Goal: Task Accomplishment & Management: Manage account settings

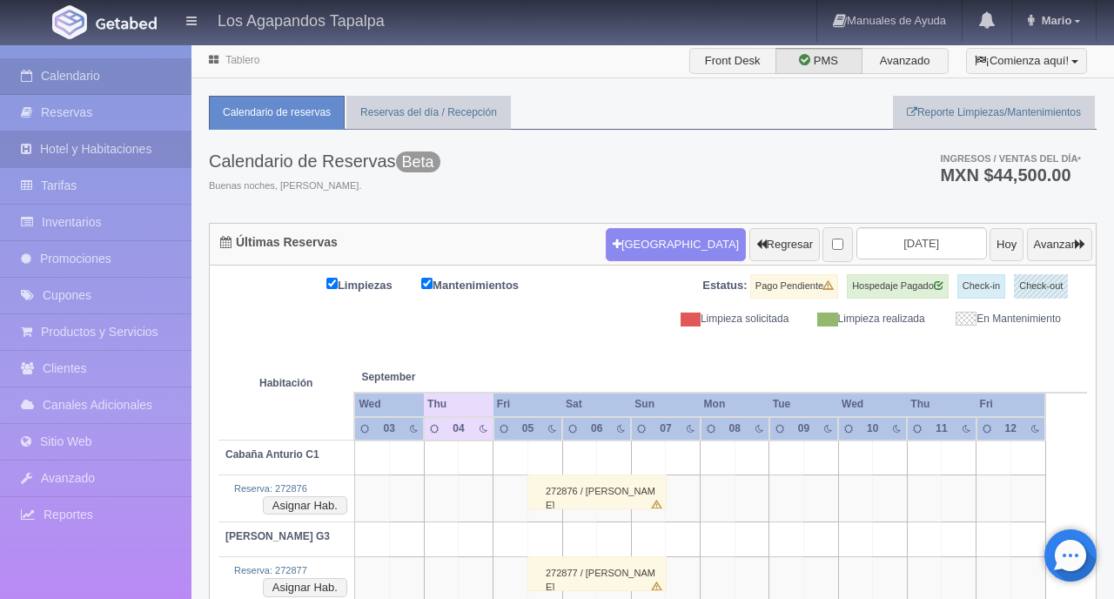
click at [131, 136] on link "Hotel y Habitaciones" at bounding box center [95, 149] width 191 height 36
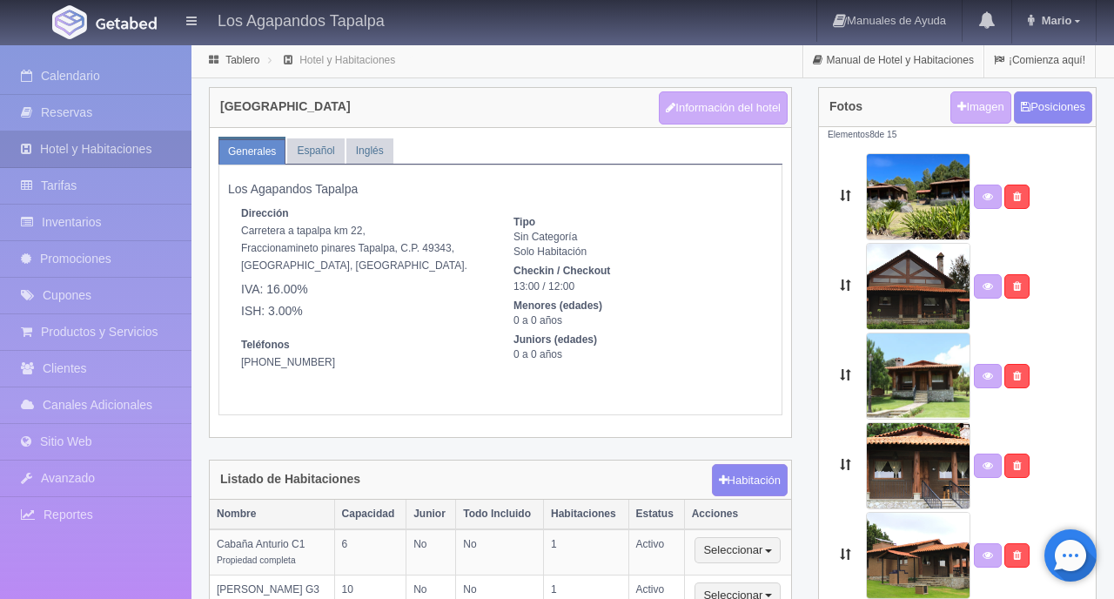
select select "[GEOGRAPHIC_DATA]"
select select "Tapalpa"
click at [327, 159] on link "Español" at bounding box center [315, 150] width 57 height 25
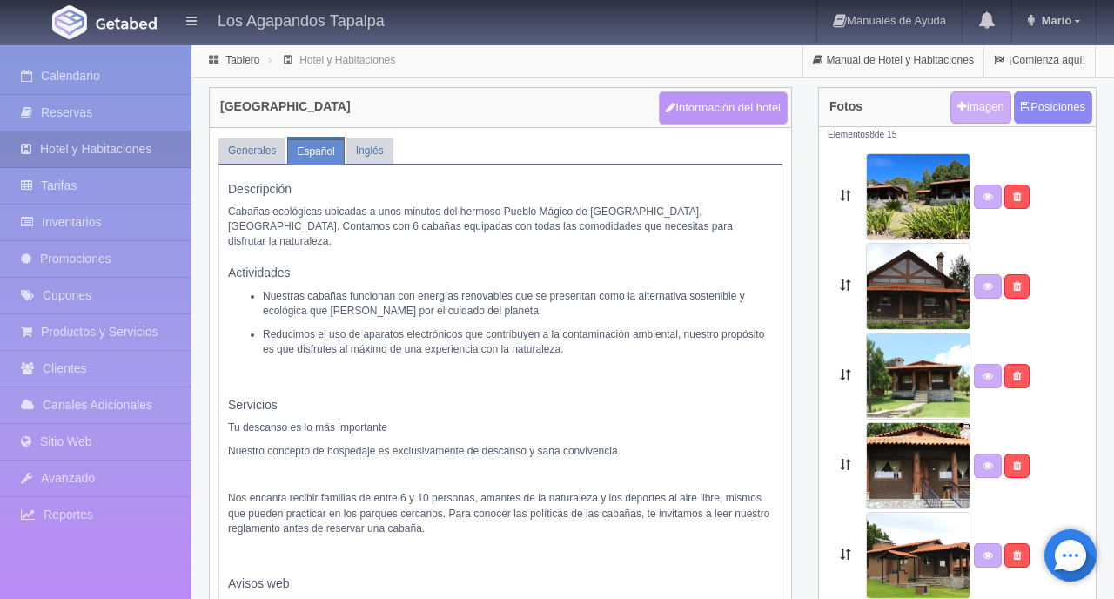
click at [690, 102] on button "Información del hotel" at bounding box center [723, 107] width 129 height 33
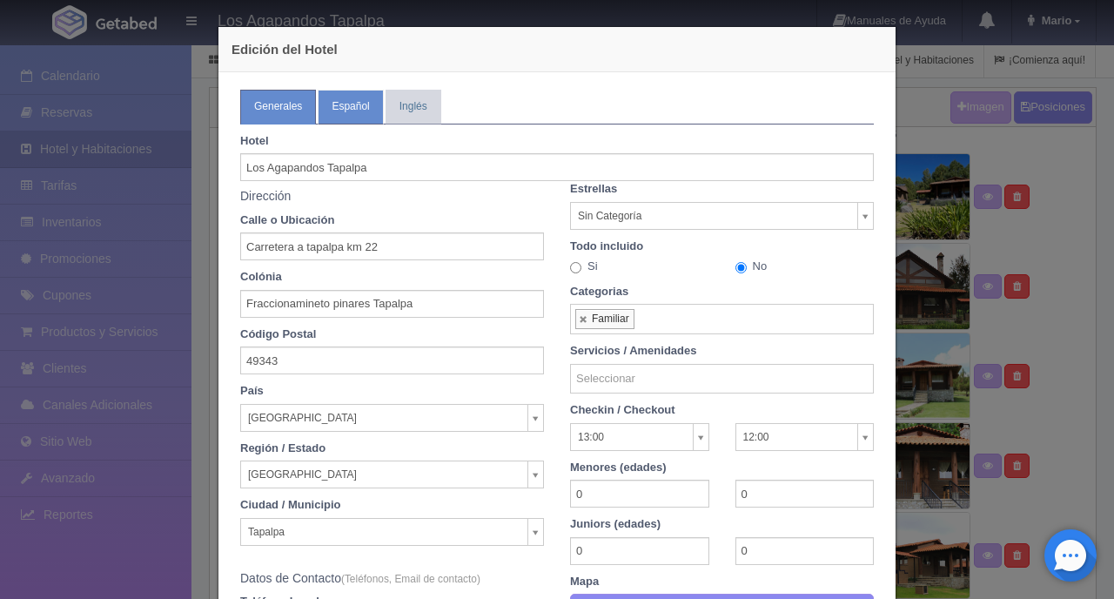
click at [345, 106] on link "Español" at bounding box center [350, 107] width 65 height 34
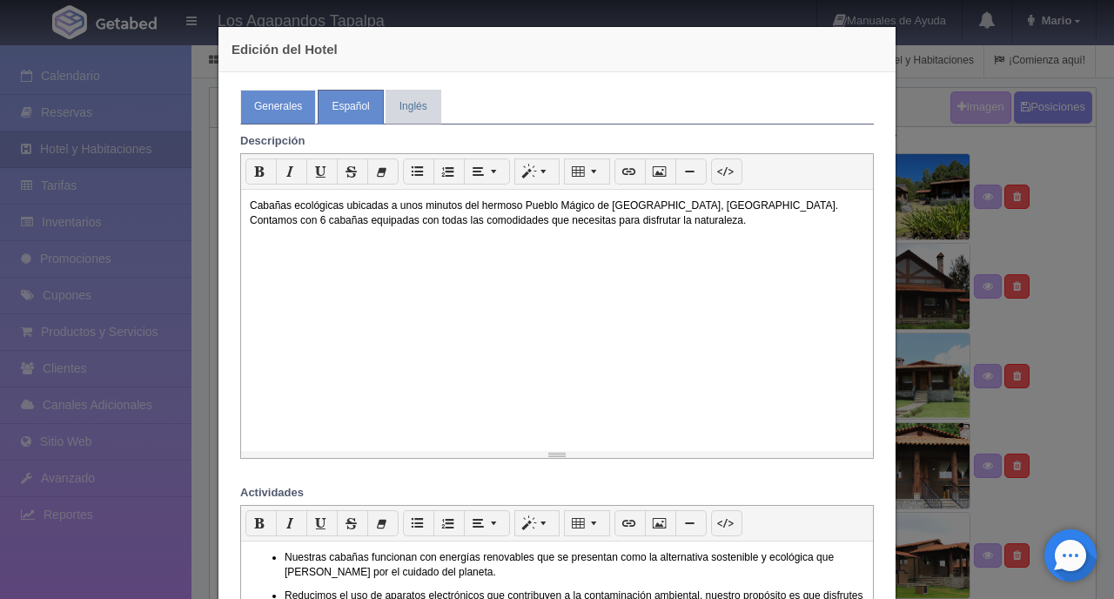
click at [259, 102] on link "Generales" at bounding box center [278, 107] width 76 height 34
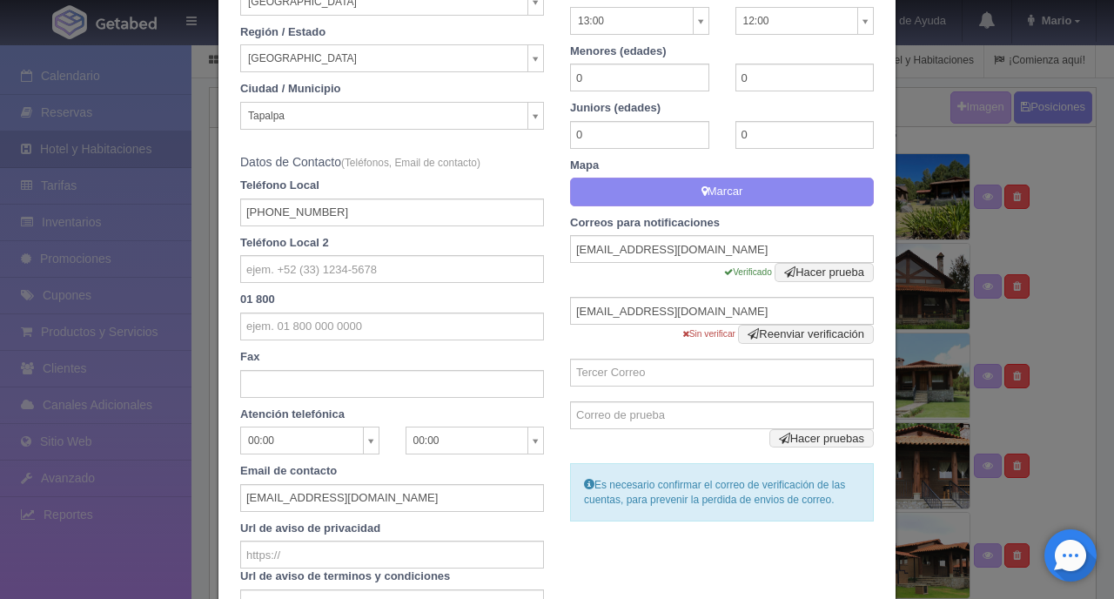
scroll to position [563, 0]
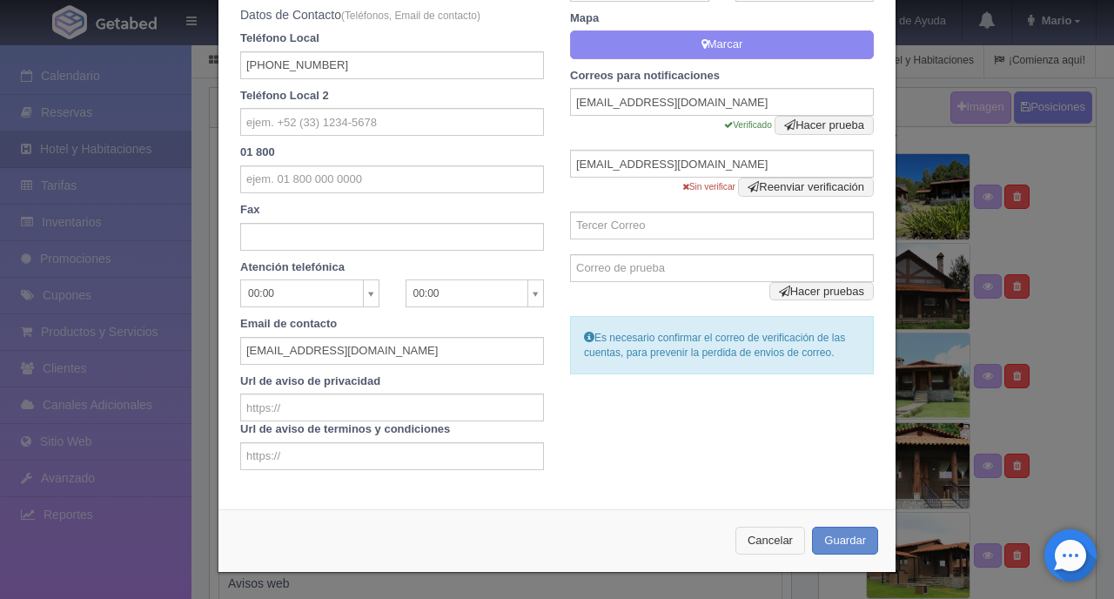
click at [757, 534] on button "Cancelar" at bounding box center [770, 541] width 70 height 29
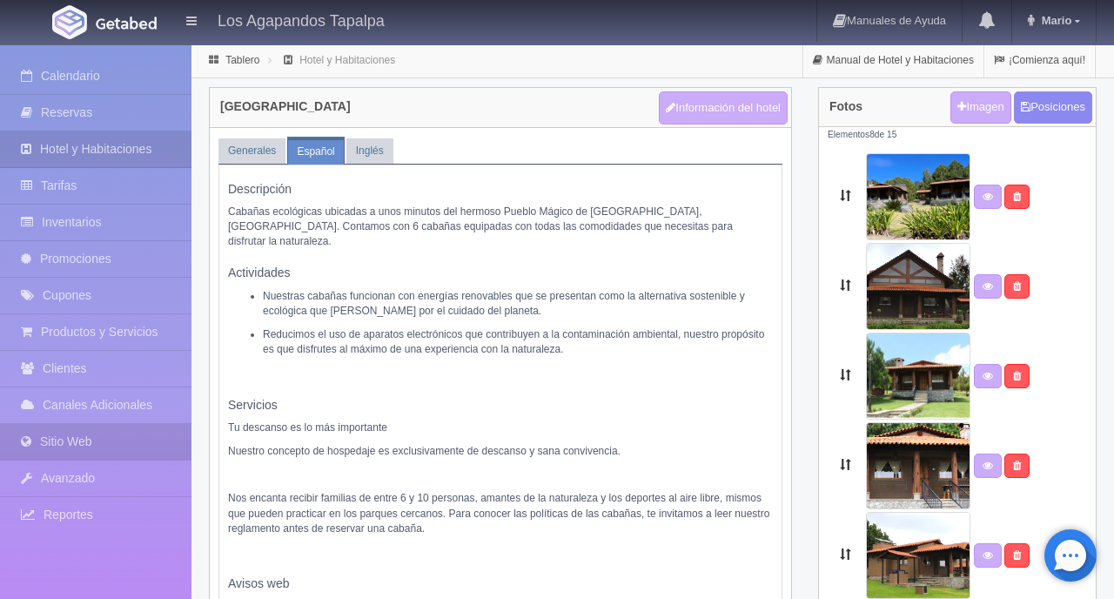
click at [111, 441] on link "Sitio Web" at bounding box center [95, 442] width 191 height 36
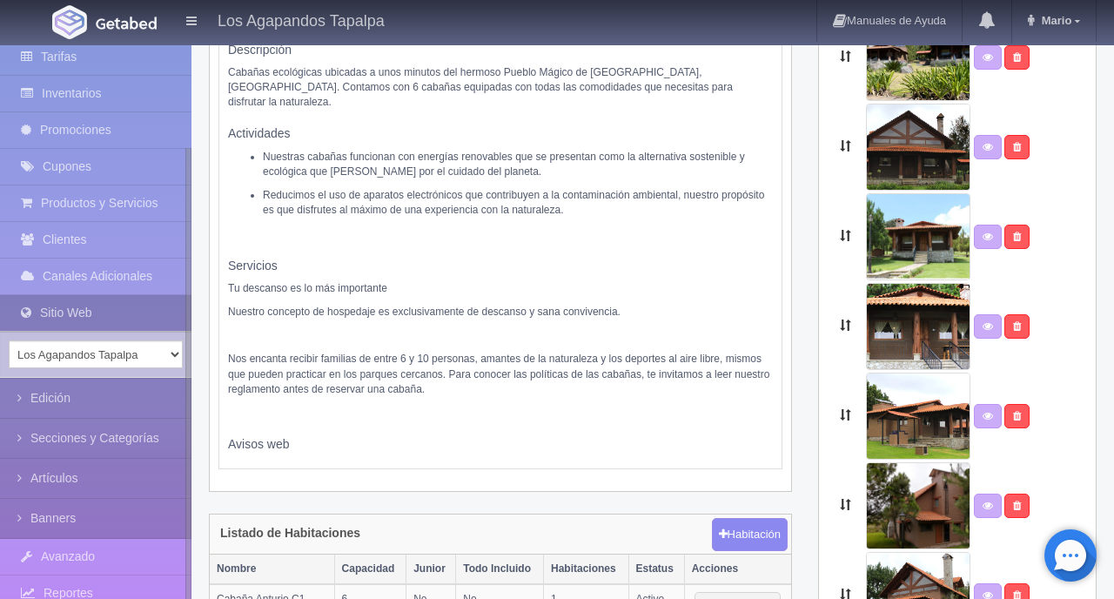
scroll to position [154, 0]
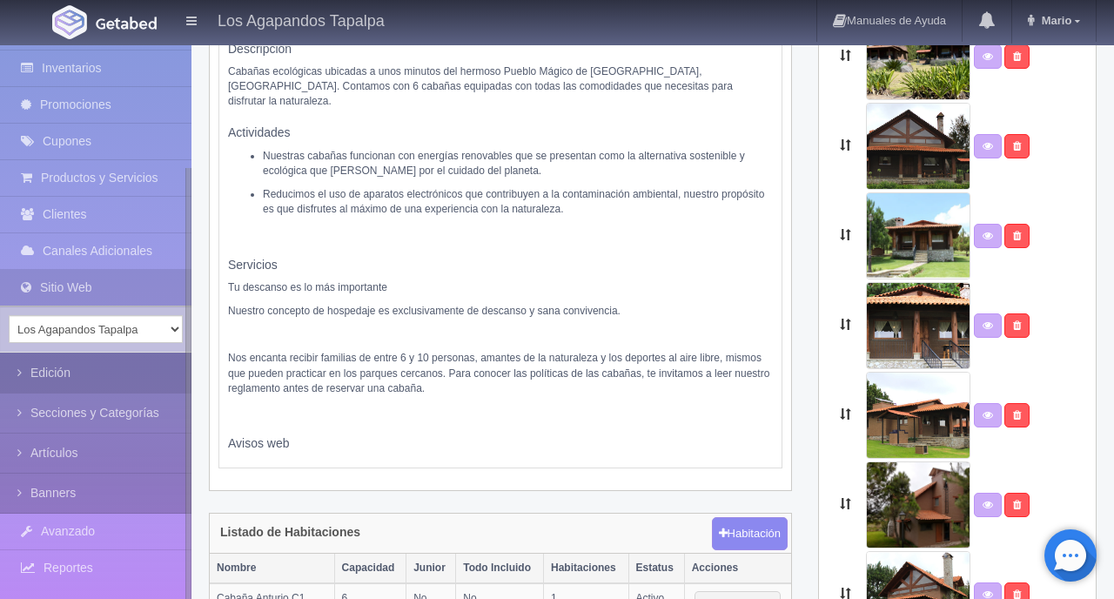
click at [124, 373] on link "Edición" at bounding box center [95, 372] width 191 height 39
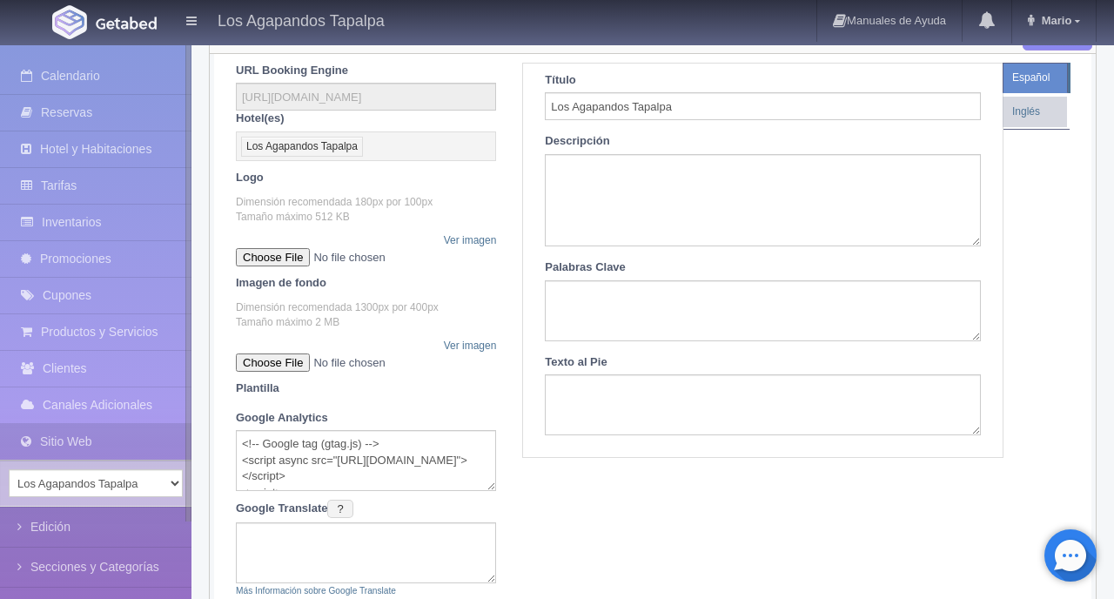
scroll to position [151, 0]
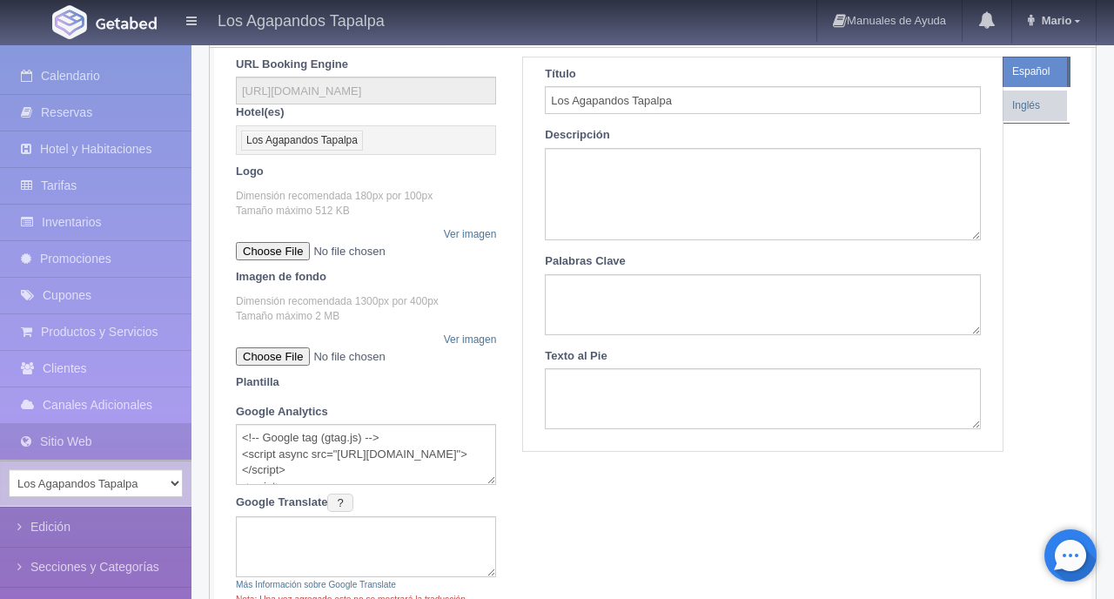
click at [326, 358] on input "file" at bounding box center [343, 356] width 214 height 18
type input "C:\fakepath\Banner GETADEB Widget_v8.jpg"
click at [1030, 73] on link "Español" at bounding box center [1035, 72] width 65 height 30
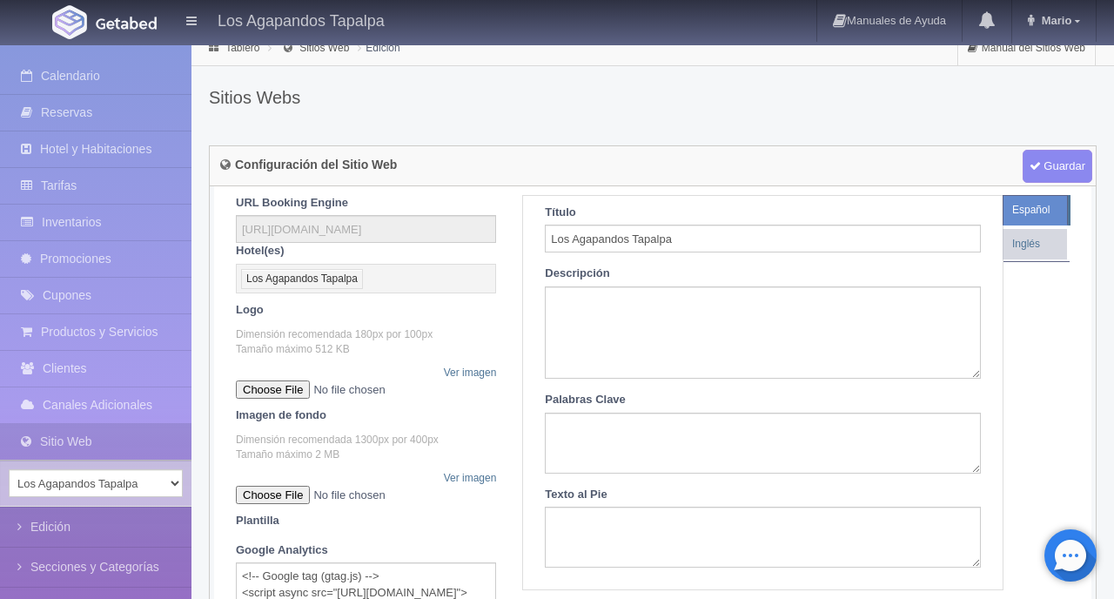
scroll to position [0, 0]
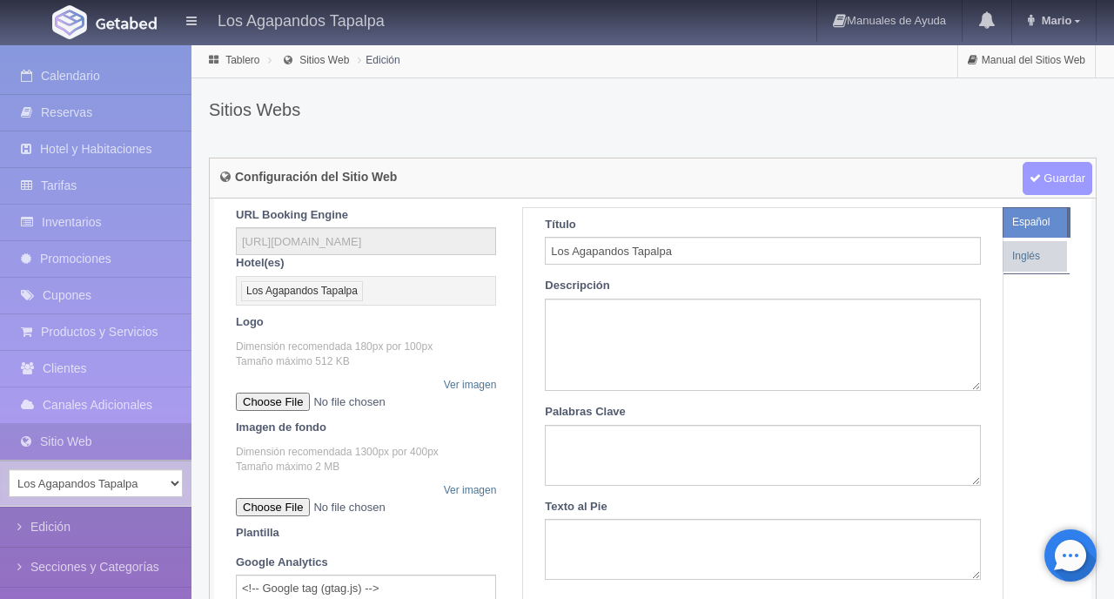
click at [1053, 179] on span "Guardar" at bounding box center [1058, 178] width 70 height 33
